Goal: Transaction & Acquisition: Book appointment/travel/reservation

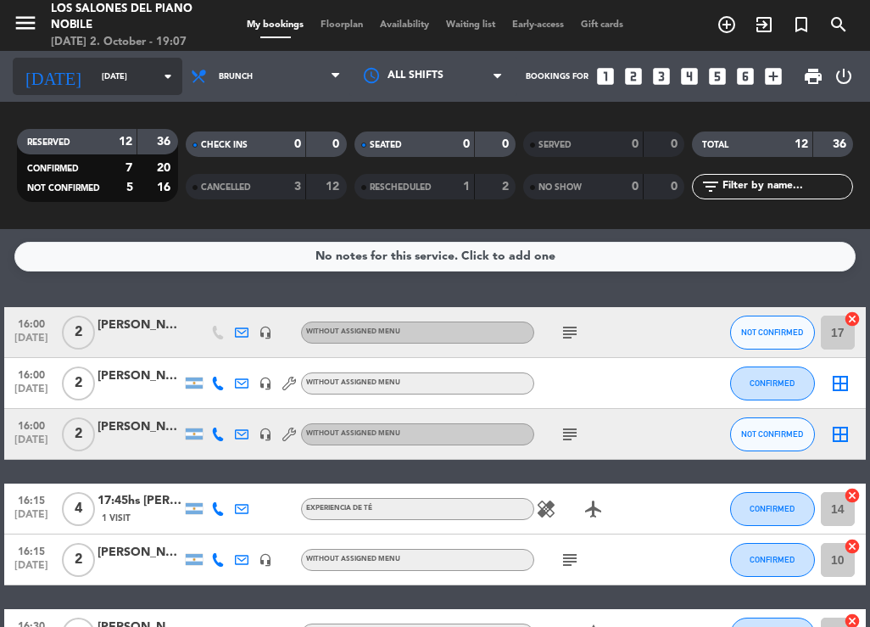
click at [93, 82] on input "[DATE]" at bounding box center [148, 77] width 111 height 26
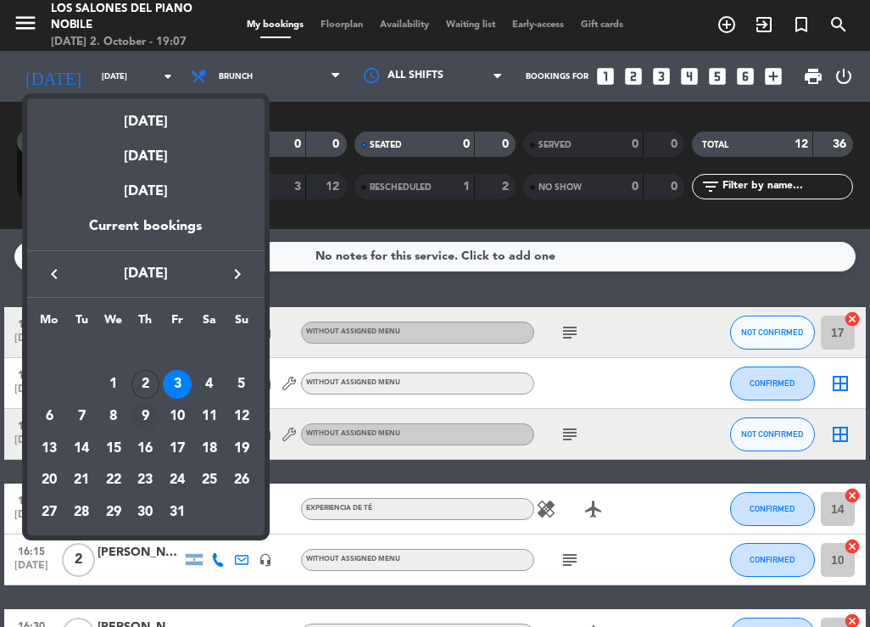
click at [149, 419] on div "9" at bounding box center [145, 416] width 29 height 29
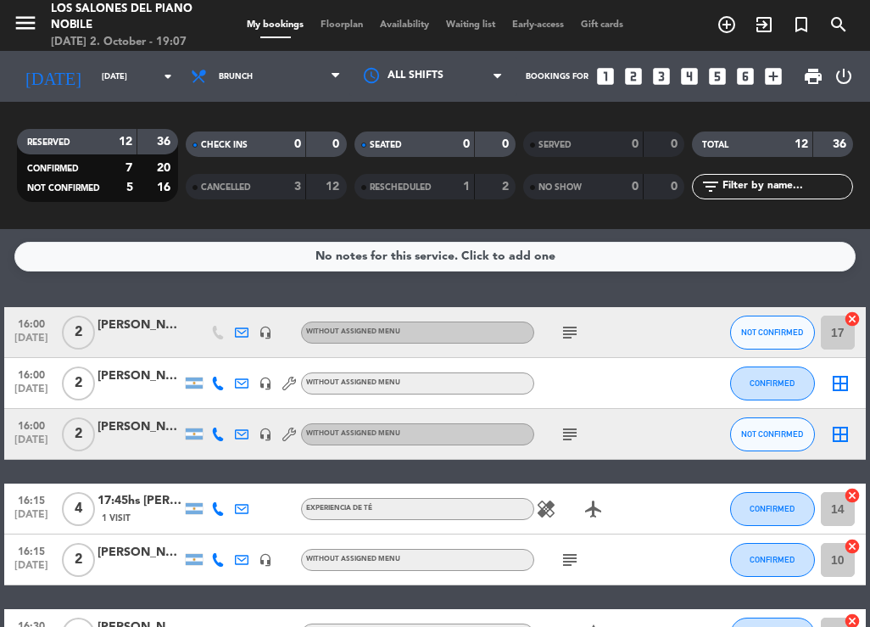
type input "[DATE]"
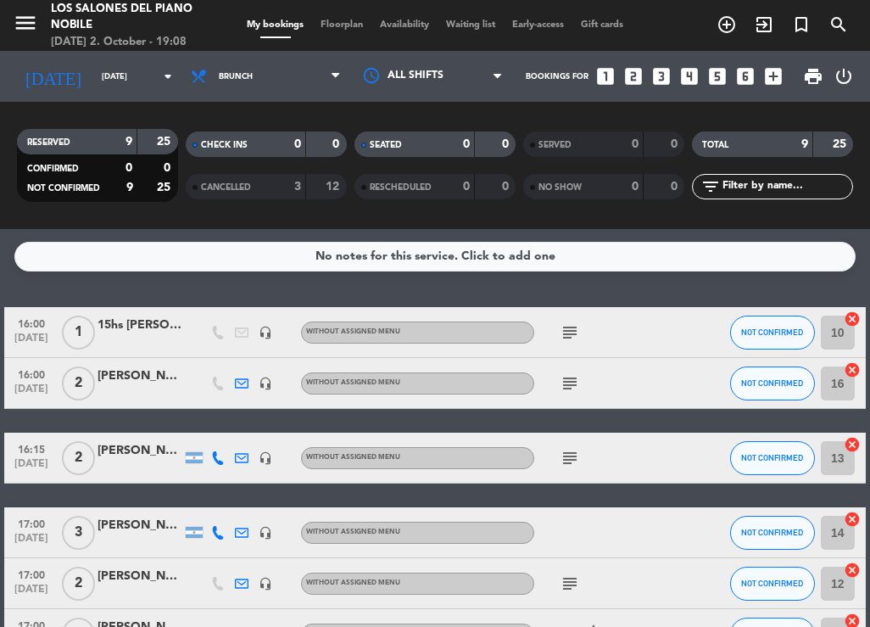
click at [188, 284] on div "No notes for this service. Click to add one 16:00 [DATE] 1 15hs [PERSON_NAME] h…" at bounding box center [435, 428] width 870 height 398
click at [631, 65] on icon "looks_two" at bounding box center [633, 76] width 22 height 22
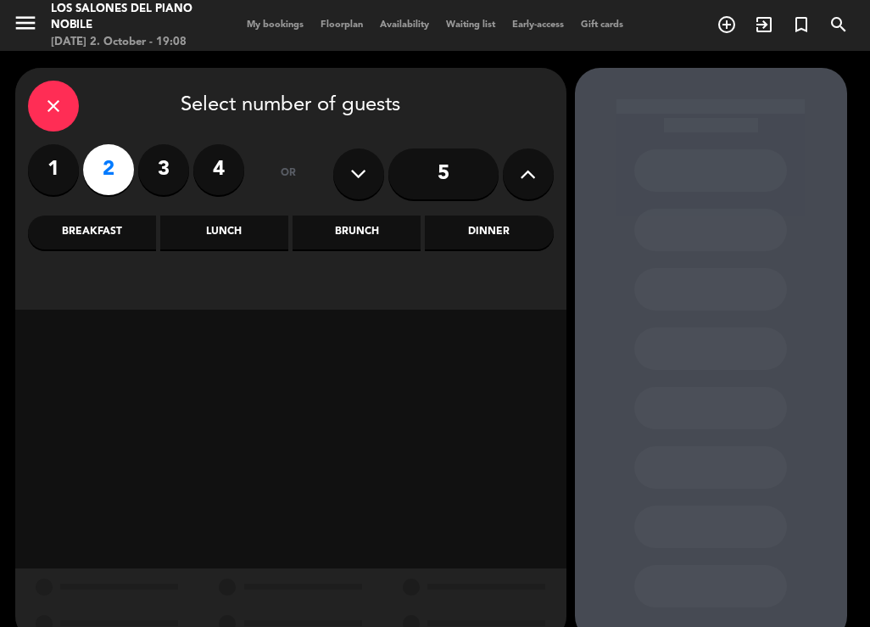
click at [54, 100] on icon "close" at bounding box center [53, 106] width 20 height 20
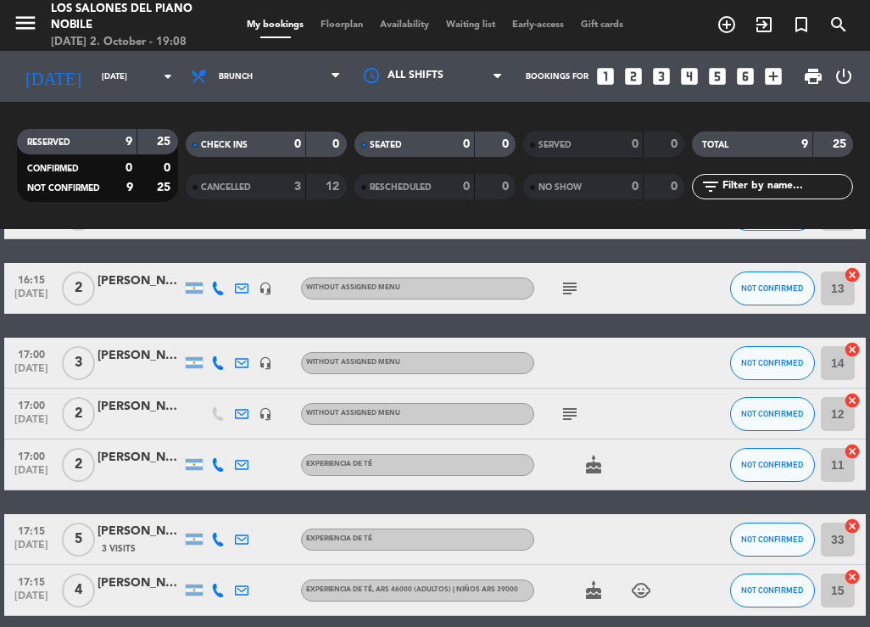
scroll to position [85, 0]
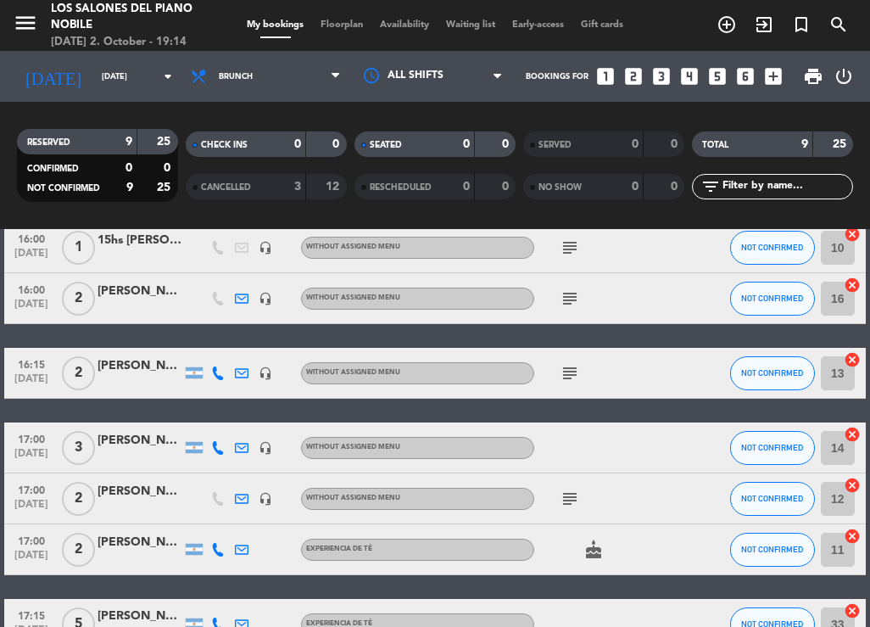
click at [633, 73] on icon "looks_two" at bounding box center [633, 76] width 22 height 22
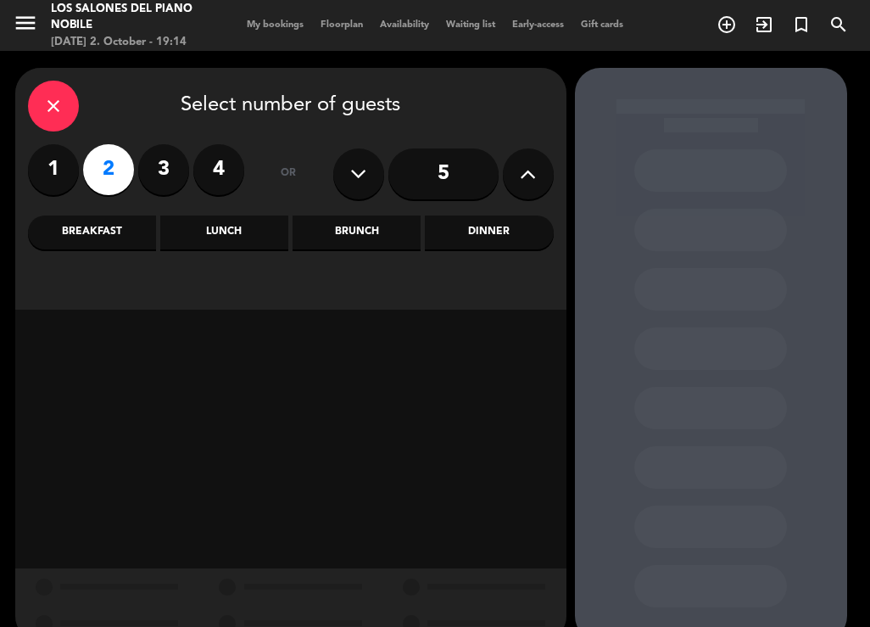
click at [472, 234] on div "Dinner" at bounding box center [489, 232] width 128 height 34
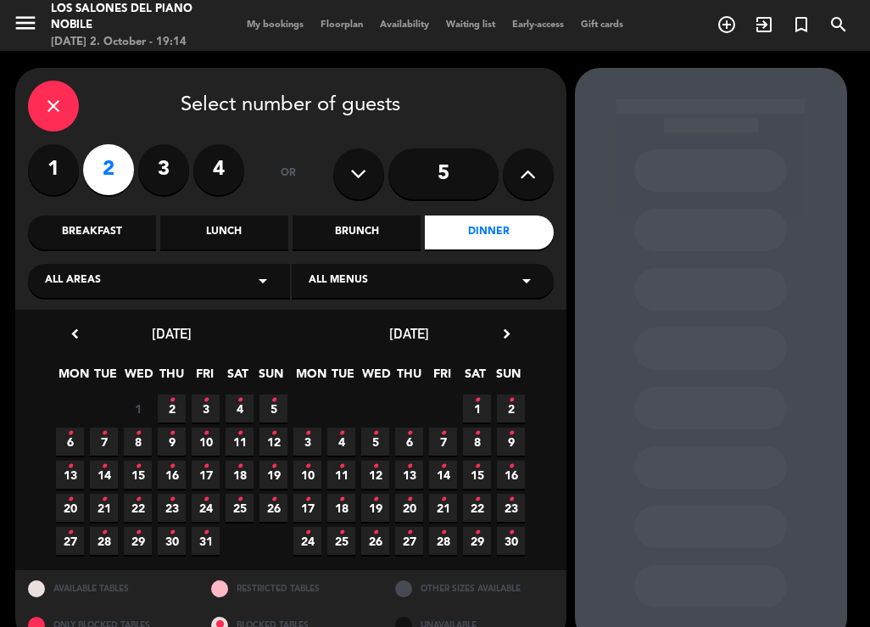
click at [477, 228] on div "Dinner" at bounding box center [489, 232] width 128 height 34
click at [178, 443] on span "9 •" at bounding box center [172, 441] width 28 height 28
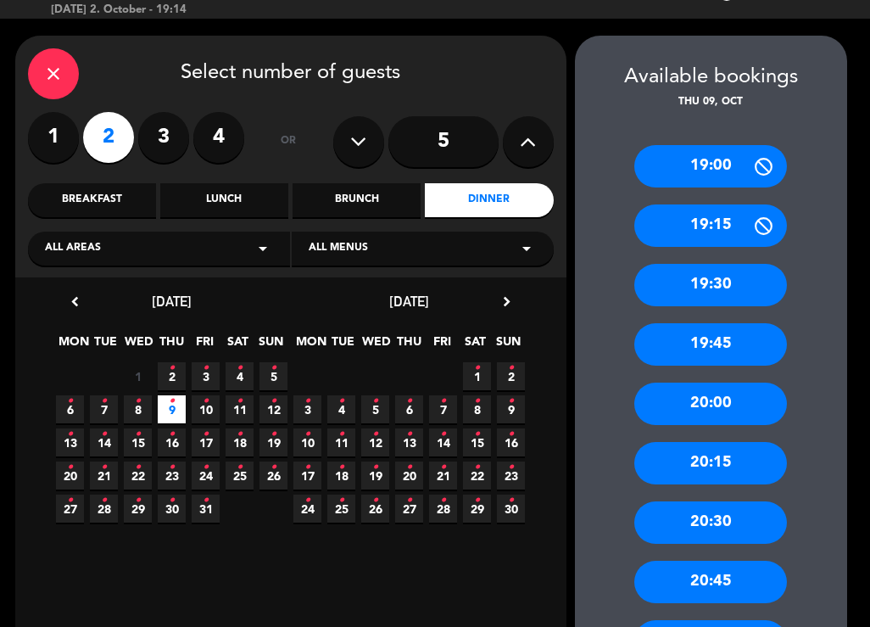
click at [354, 195] on div "Brunch" at bounding box center [357, 200] width 128 height 34
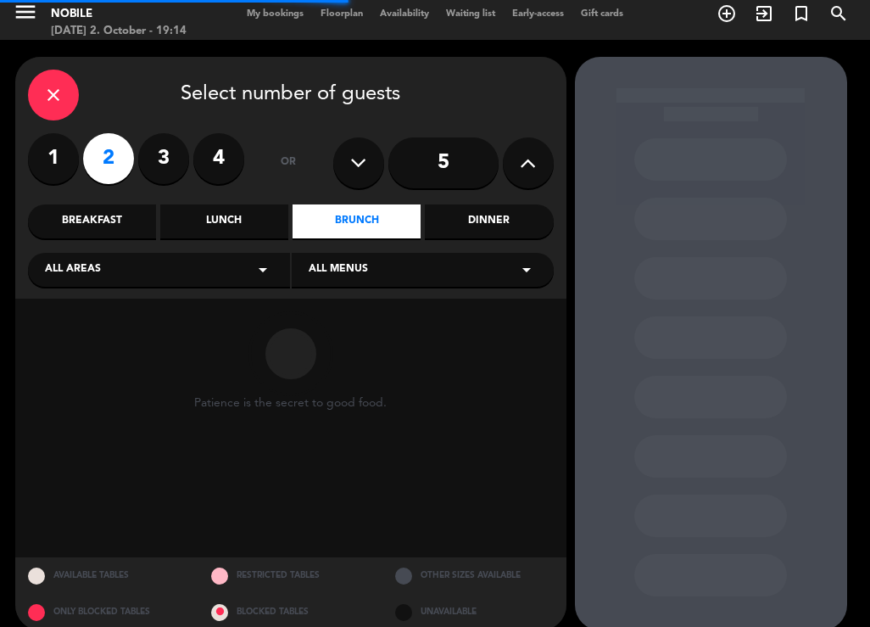
scroll to position [0, 0]
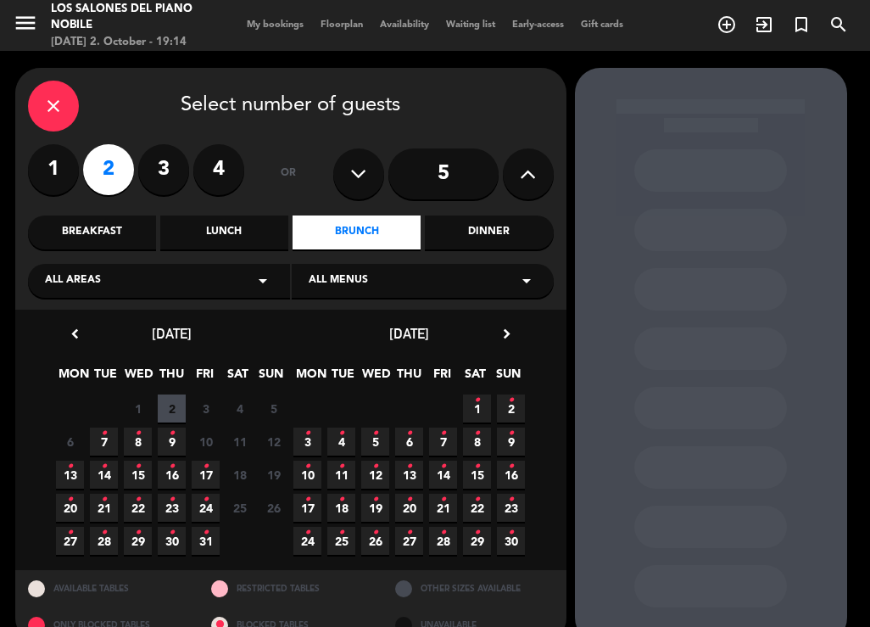
click at [171, 435] on icon "•" at bounding box center [172, 433] width 6 height 27
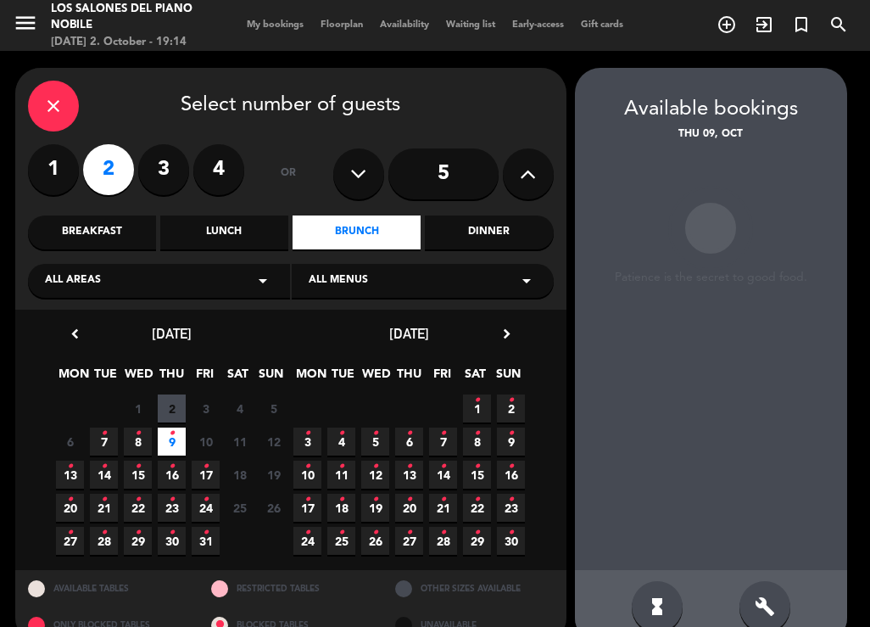
scroll to position [32, 0]
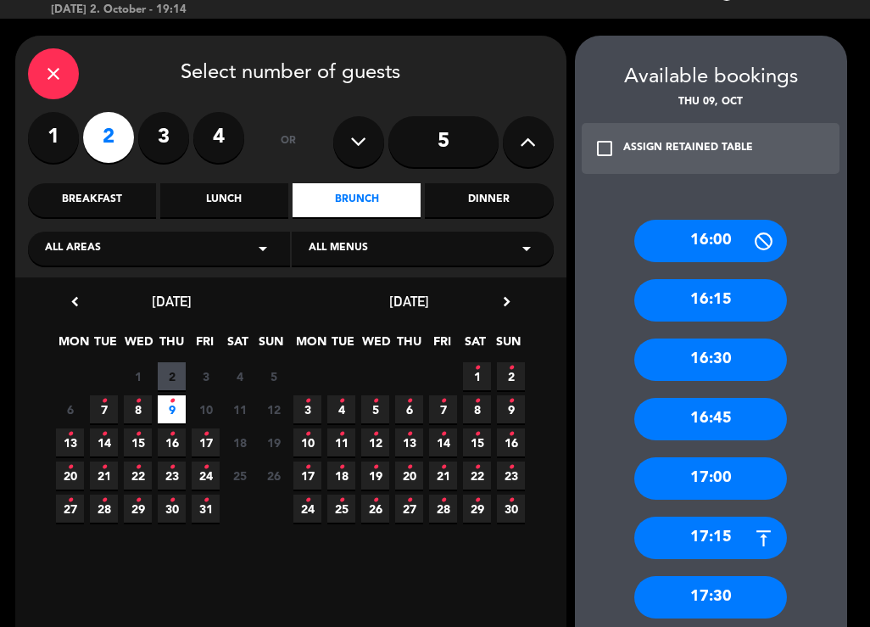
click at [724, 427] on div "16:45" at bounding box center [710, 419] width 153 height 42
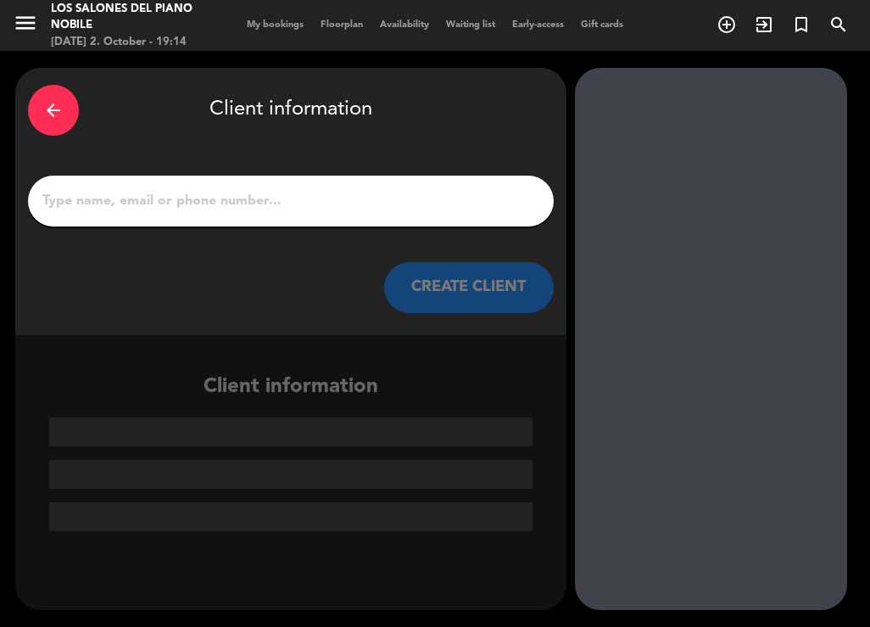
scroll to position [0, 0]
drag, startPoint x: 156, startPoint y: 196, endPoint x: 69, endPoint y: 207, distance: 88.0
click at [156, 196] on input "1" at bounding box center [291, 201] width 500 height 24
click at [187, 204] on input "1" at bounding box center [291, 201] width 500 height 24
paste input "[PERSON_NAME] [PERSON_NAME]"
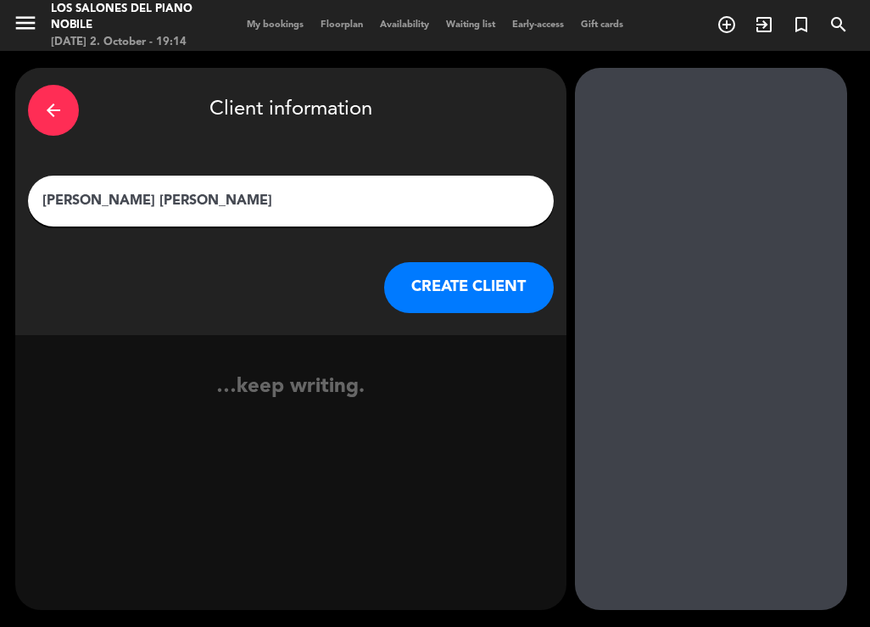
type input "[PERSON_NAME] [PERSON_NAME]"
click at [444, 304] on button "CREATE CLIENT" at bounding box center [469, 287] width 170 height 51
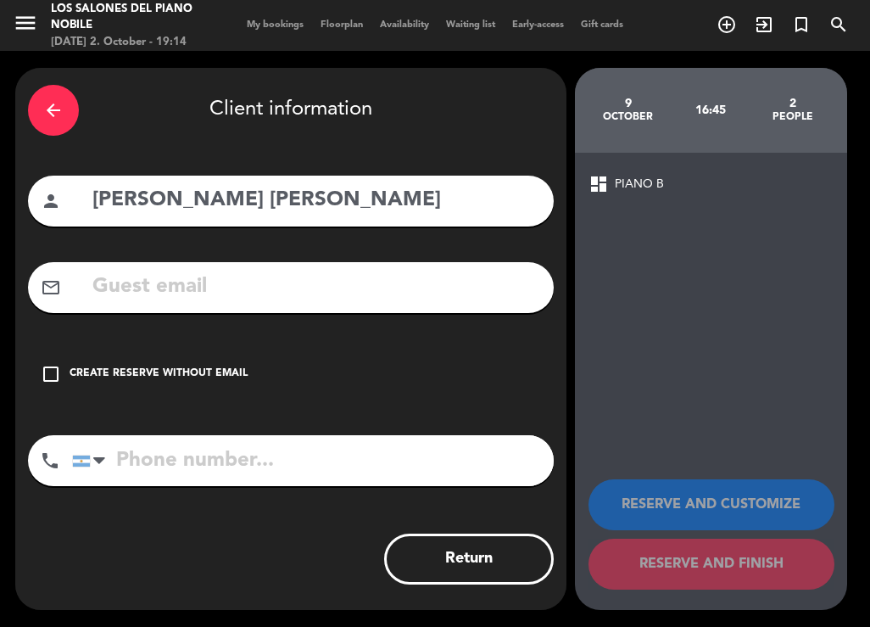
click at [163, 266] on div "mail_outline" at bounding box center [291, 287] width 526 height 51
click at [153, 279] on input "text" at bounding box center [316, 287] width 450 height 35
paste input "[EMAIL_ADDRESS][DOMAIN_NAME]"
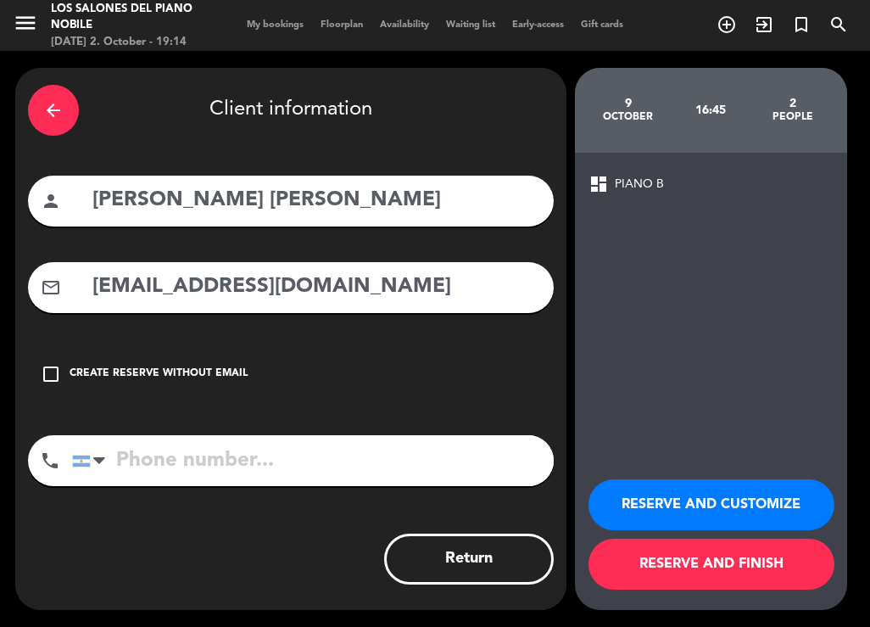
type input "[EMAIL_ADDRESS][DOMAIN_NAME]"
click at [99, 460] on div at bounding box center [99, 460] width 12 height 20
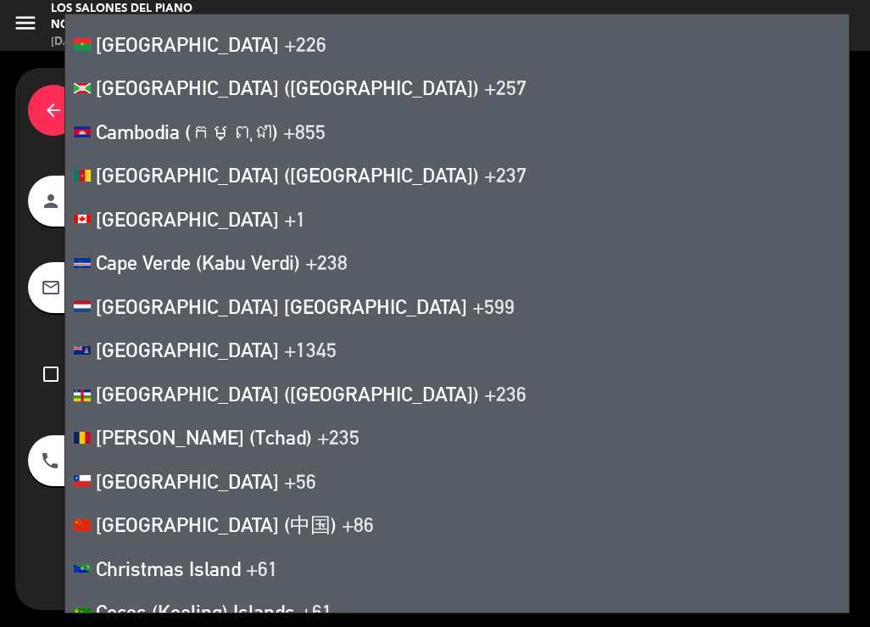
scroll to position [1866, 0]
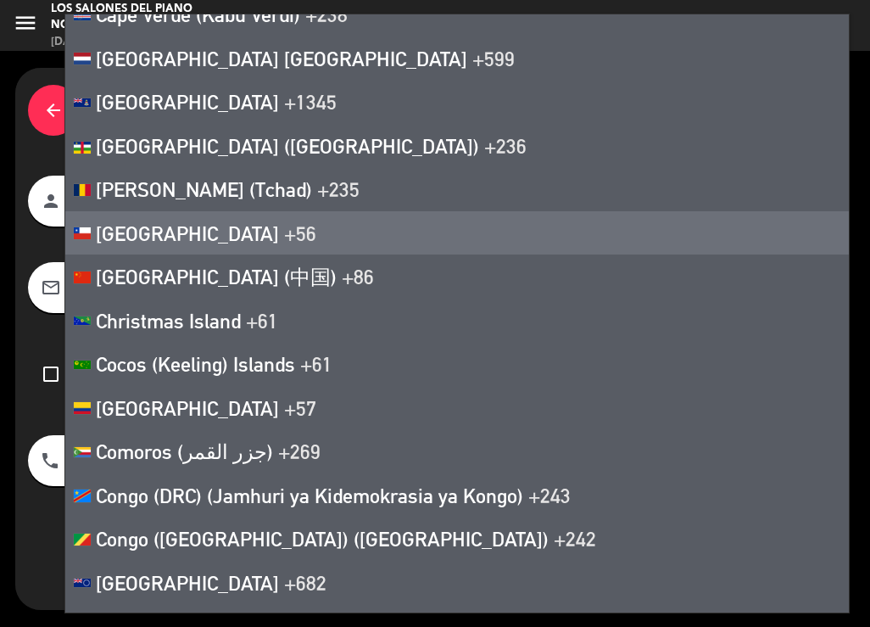
click at [726, 296] on div "dashboard PIANO B RESERVE AND CUSTOMIZE RESERVE AND FINISH" at bounding box center [711, 381] width 272 height 457
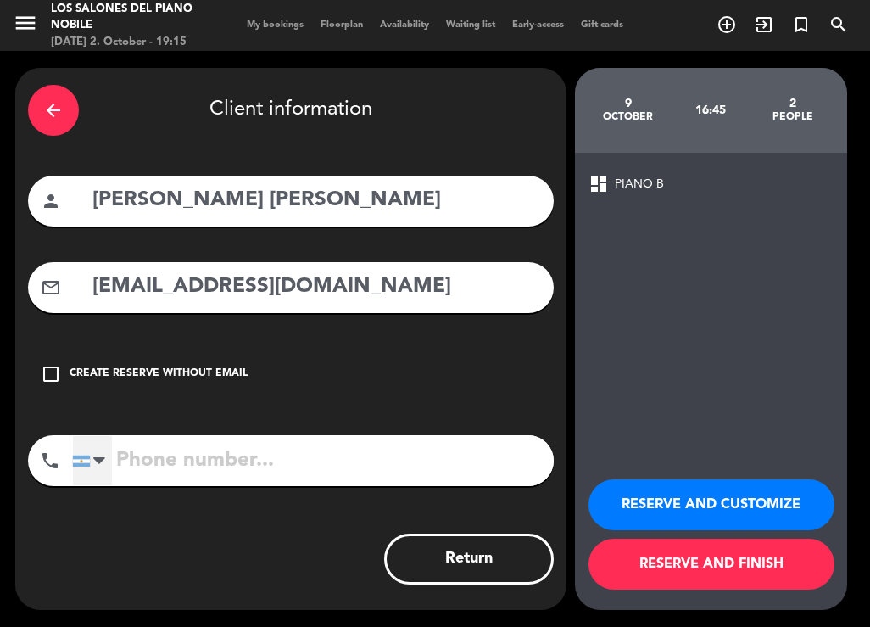
click at [106, 463] on div at bounding box center [92, 460] width 39 height 49
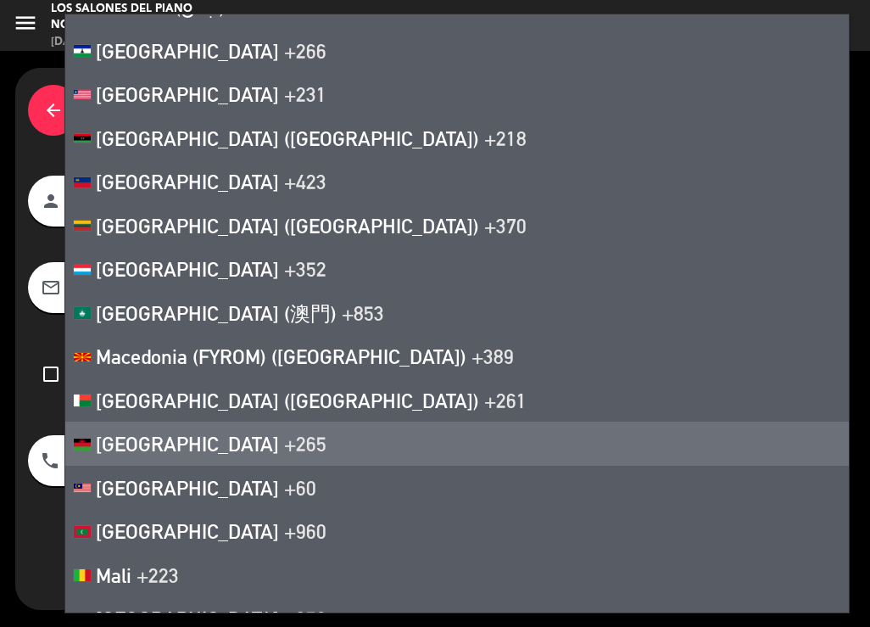
scroll to position [5935, 0]
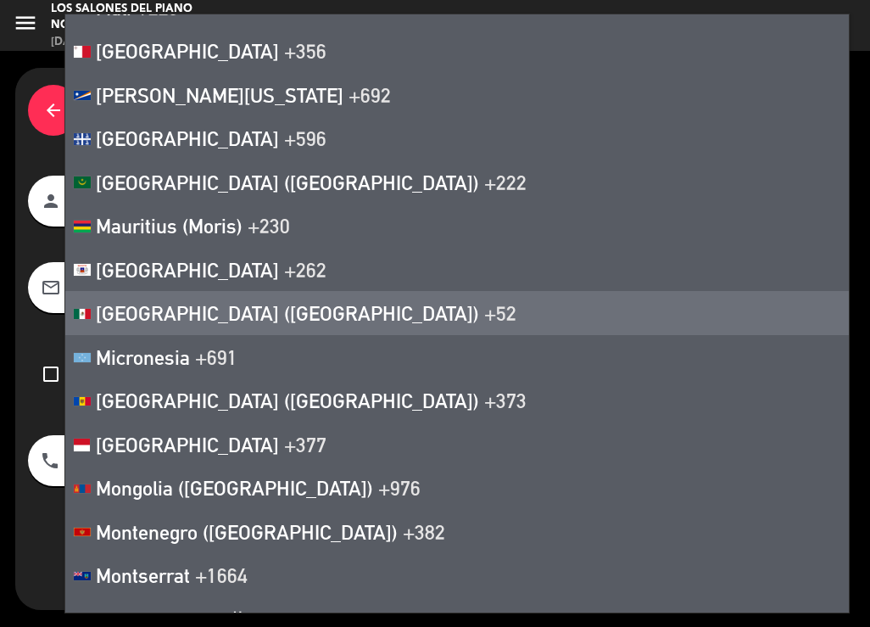
click at [168, 296] on li "[GEOGRAPHIC_DATA] ([GEOGRAPHIC_DATA]) +52" at bounding box center [457, 313] width 784 height 44
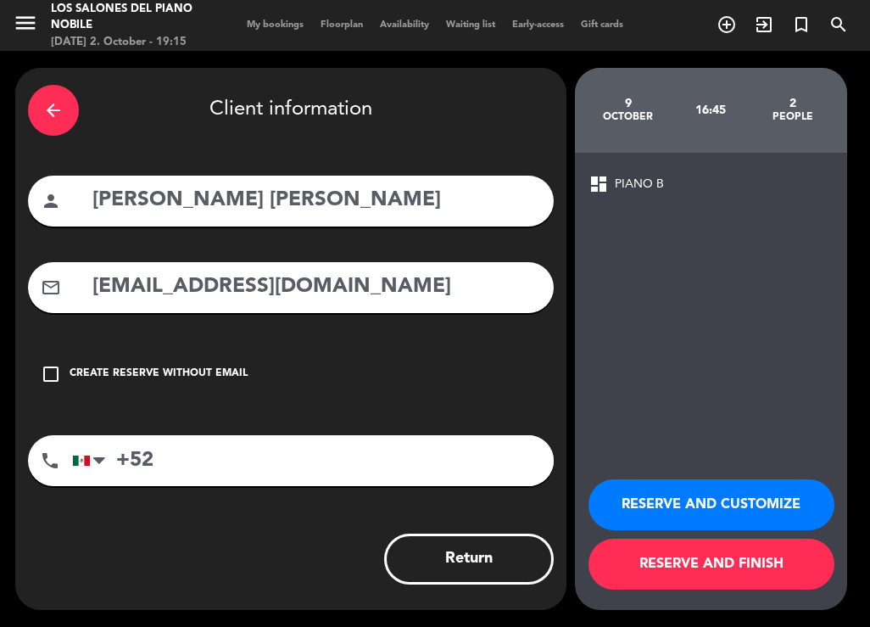
paste input "[EMAIL_ADDRESS][DOMAIN_NAME]"
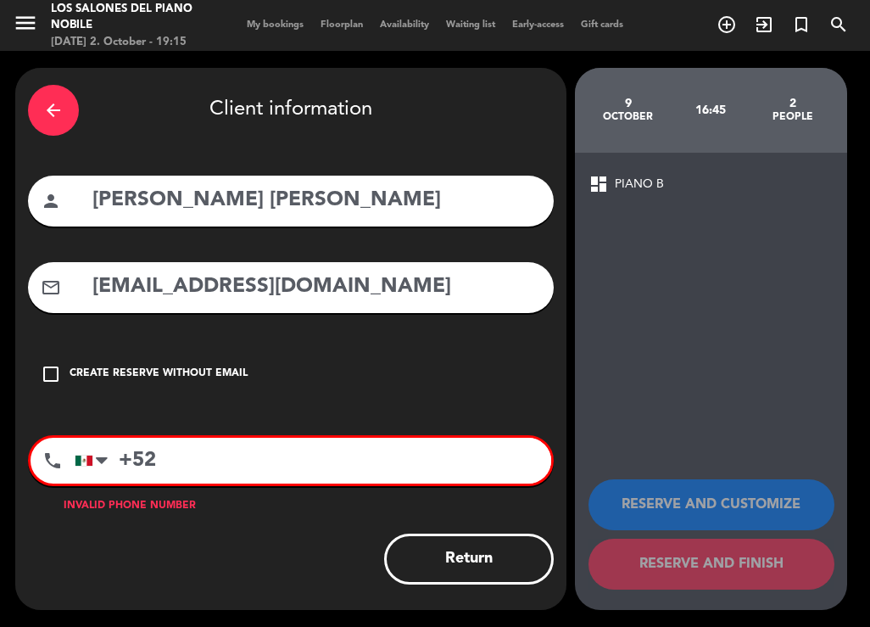
click at [216, 474] on input "+52" at bounding box center [313, 461] width 477 height 46
paste input "8180297272"
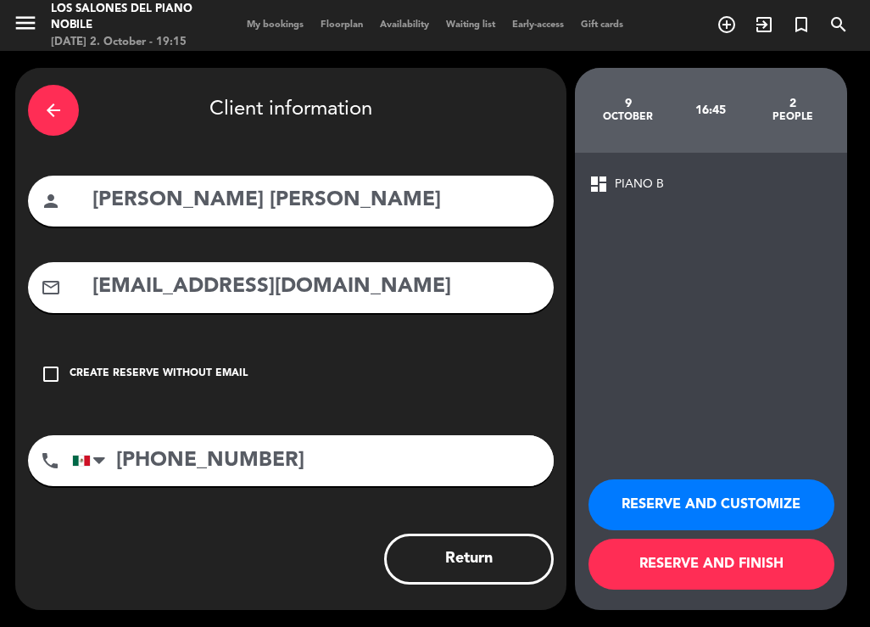
click at [159, 456] on input "[PHONE_NUMBER]" at bounding box center [313, 460] width 482 height 51
type input "[PHONE_NUMBER]"
click at [717, 497] on button "RESERVE AND CUSTOMIZE" at bounding box center [712, 504] width 246 height 51
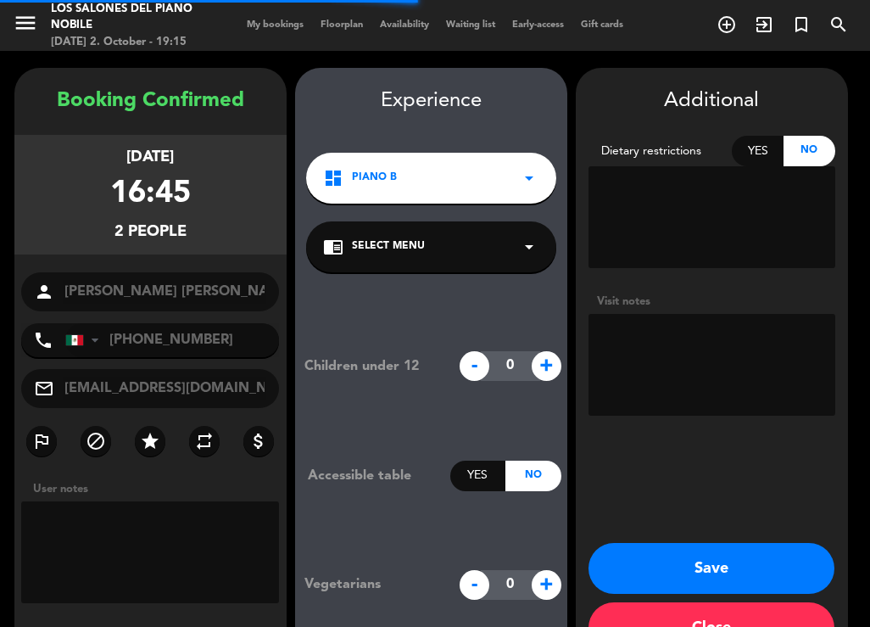
scroll to position [52, 0]
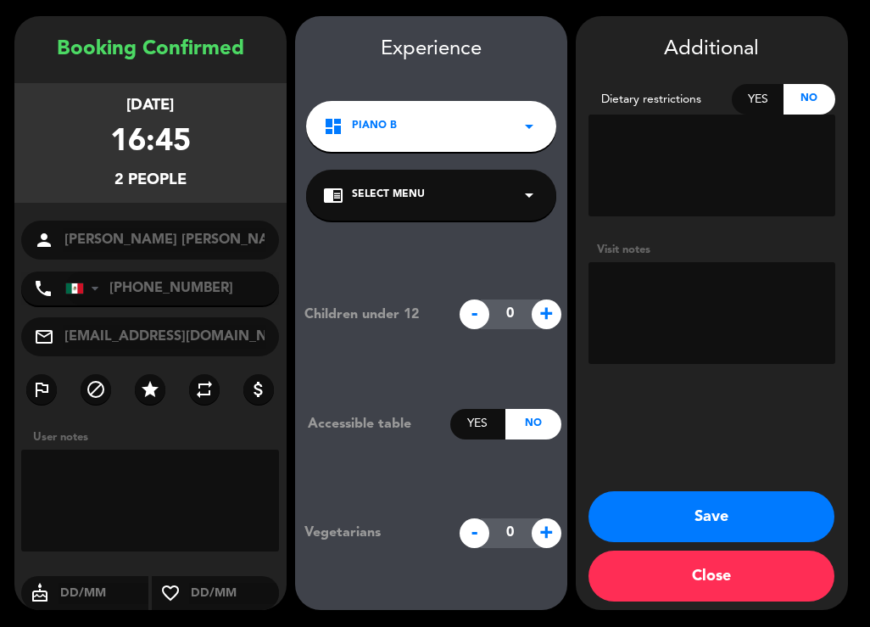
click at [675, 523] on button "Save" at bounding box center [712, 516] width 246 height 51
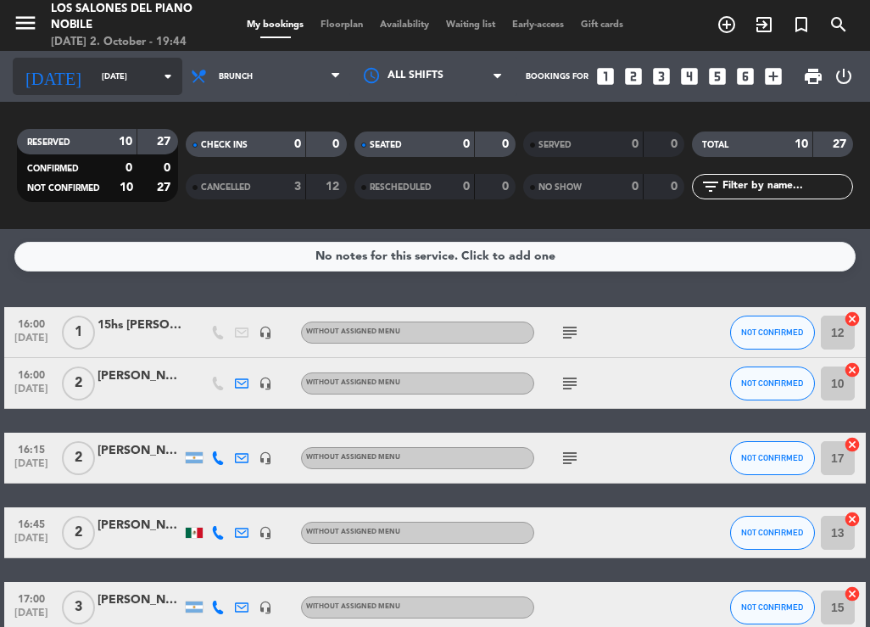
click at [125, 64] on input "[DATE]" at bounding box center [148, 77] width 111 height 26
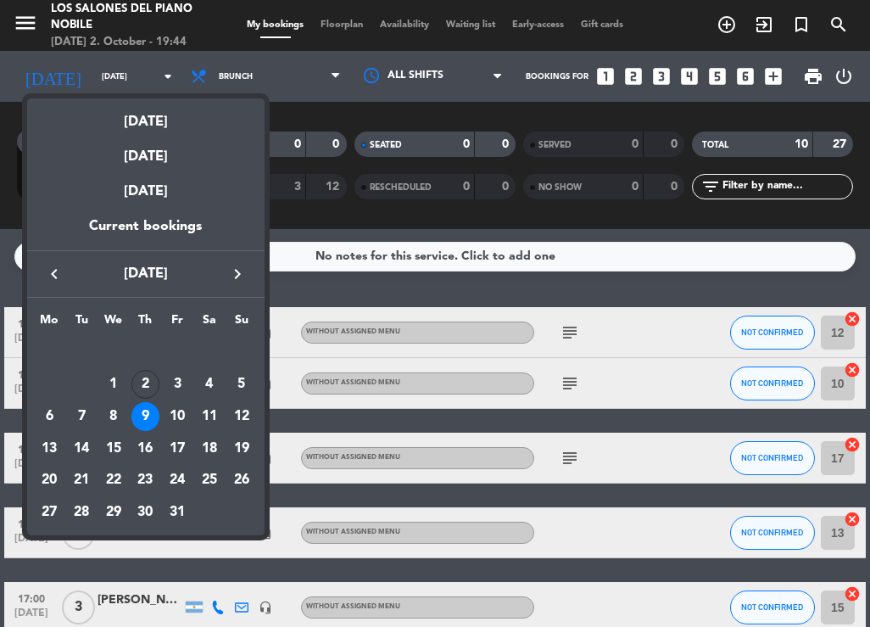
click at [488, 274] on div at bounding box center [435, 313] width 870 height 627
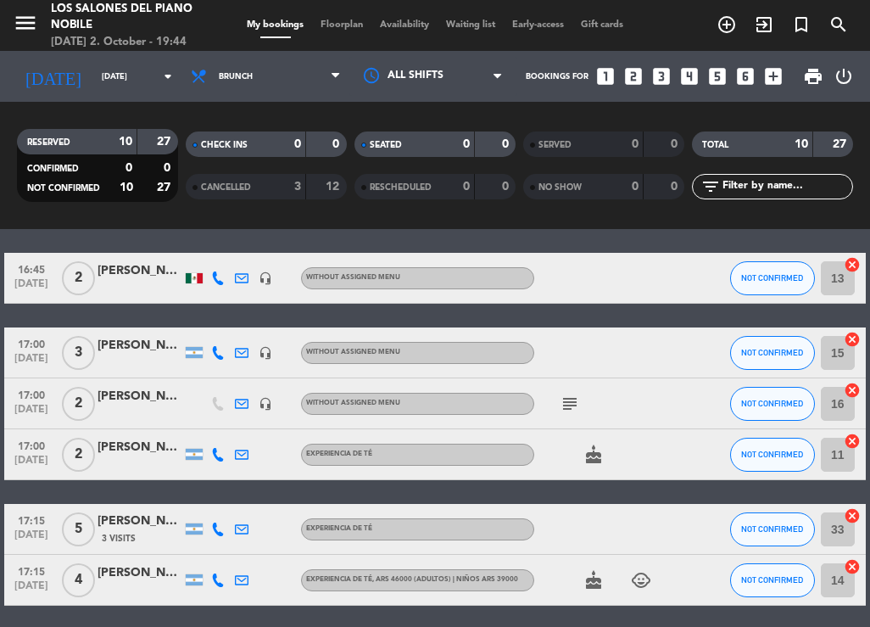
scroll to position [170, 0]
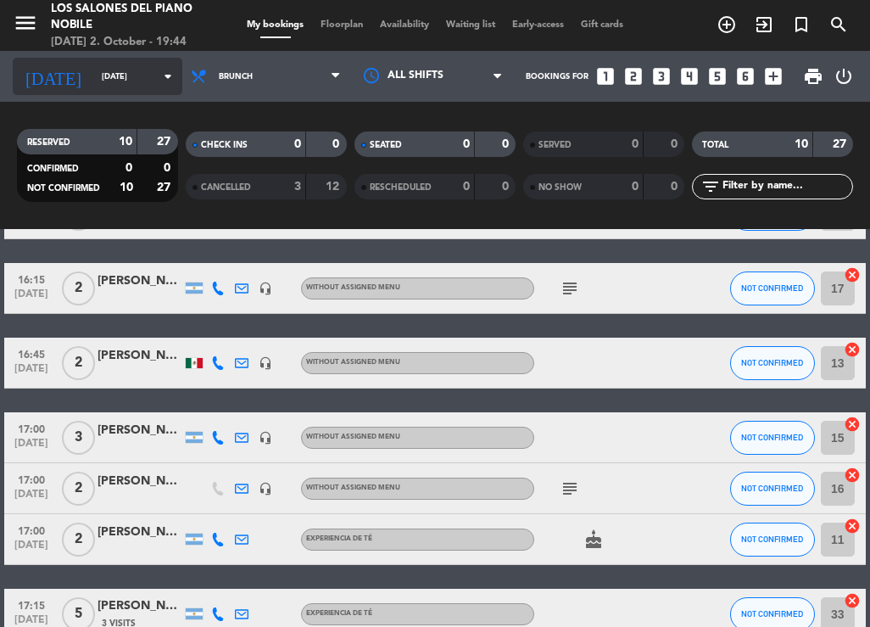
click at [175, 84] on icon "arrow_drop_down" at bounding box center [168, 76] width 20 height 20
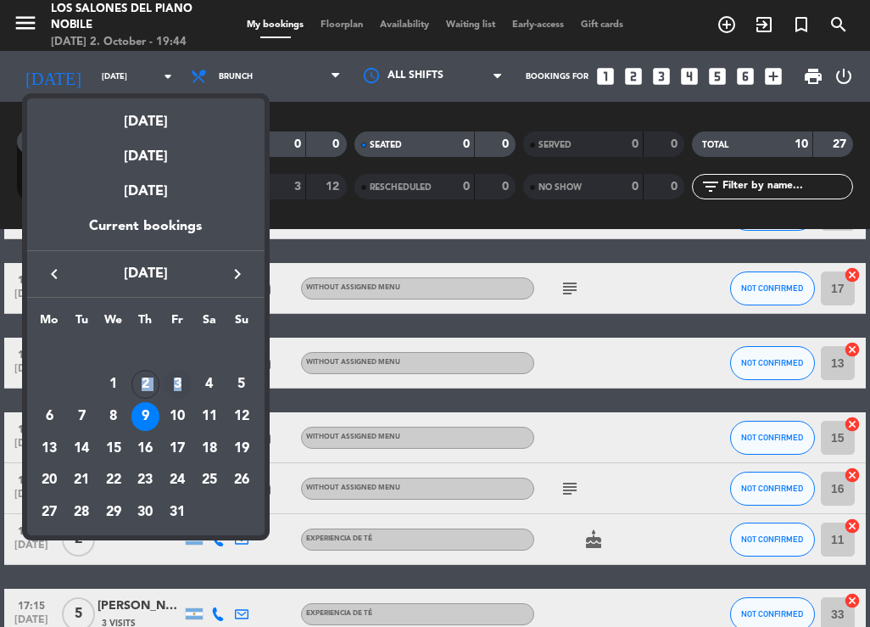
drag, startPoint x: 140, startPoint y: 373, endPoint x: 190, endPoint y: 382, distance: 50.9
click at [190, 382] on tr "1 2 3 4 5" at bounding box center [146, 385] width 224 height 32
click at [182, 385] on div "3" at bounding box center [177, 384] width 29 height 29
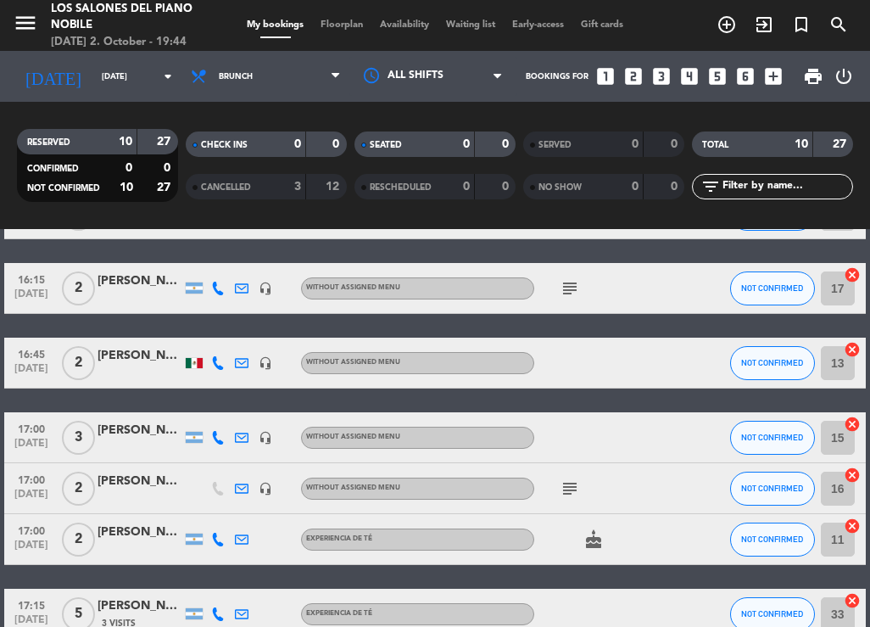
type input "[DATE]"
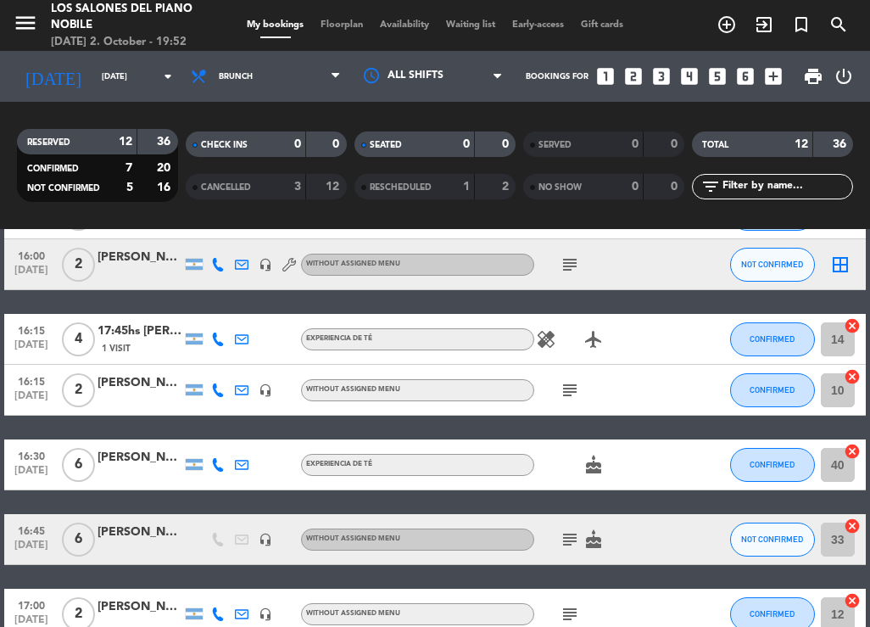
click at [141, 325] on div "17:45hs [PERSON_NAME] Scales" at bounding box center [140, 331] width 85 height 20
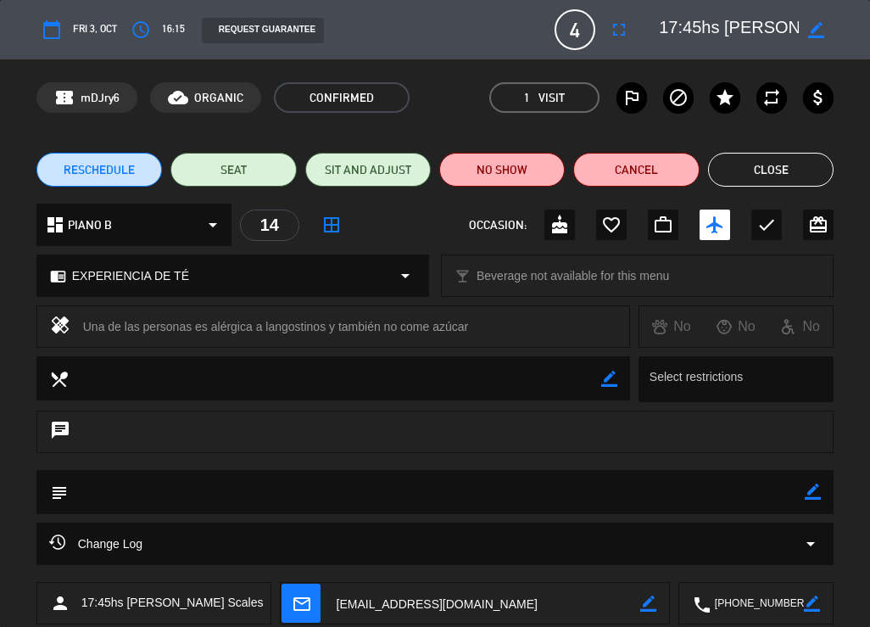
scroll to position [0, 94]
drag, startPoint x: 735, startPoint y: 20, endPoint x: 814, endPoint y: 20, distance: 78.9
click at [814, 20] on div "border_color" at bounding box center [740, 29] width 187 height 31
